Goal: Check status: Check status

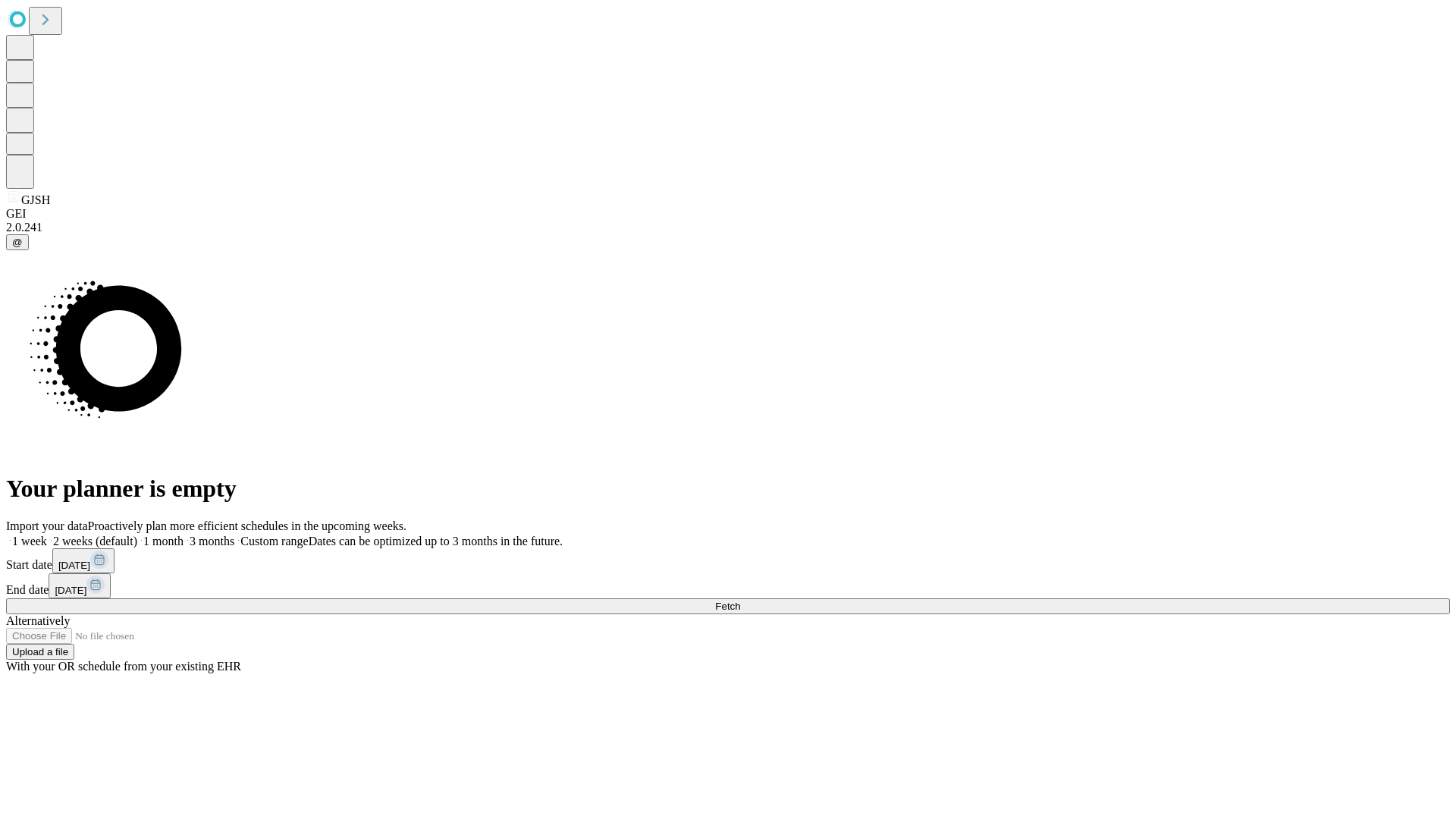
click at [740, 601] on span "Fetch" at bounding box center [728, 606] width 25 height 12
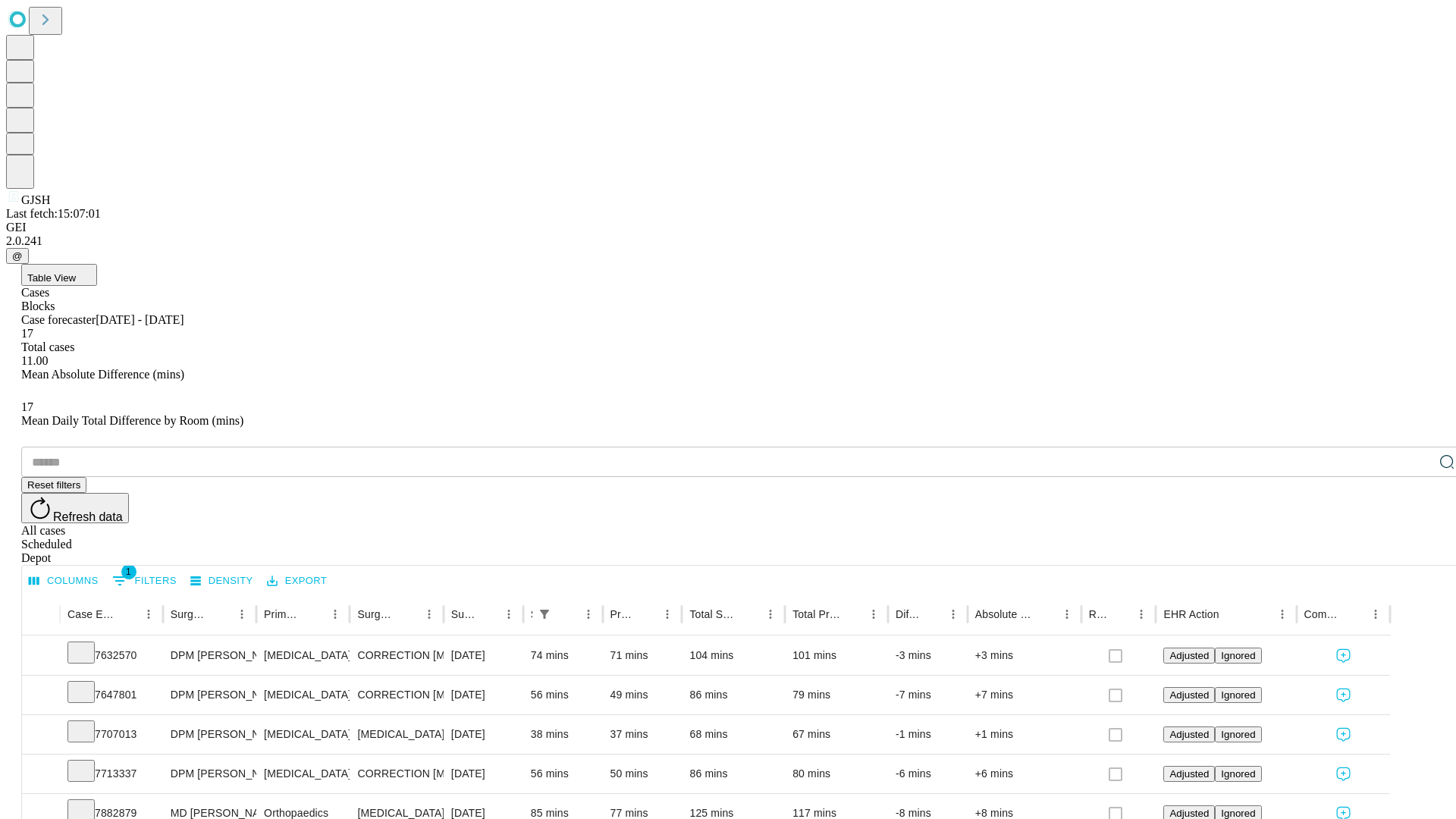
click at [1358, 537] on div "Scheduled" at bounding box center [742, 544] width 1443 height 13
